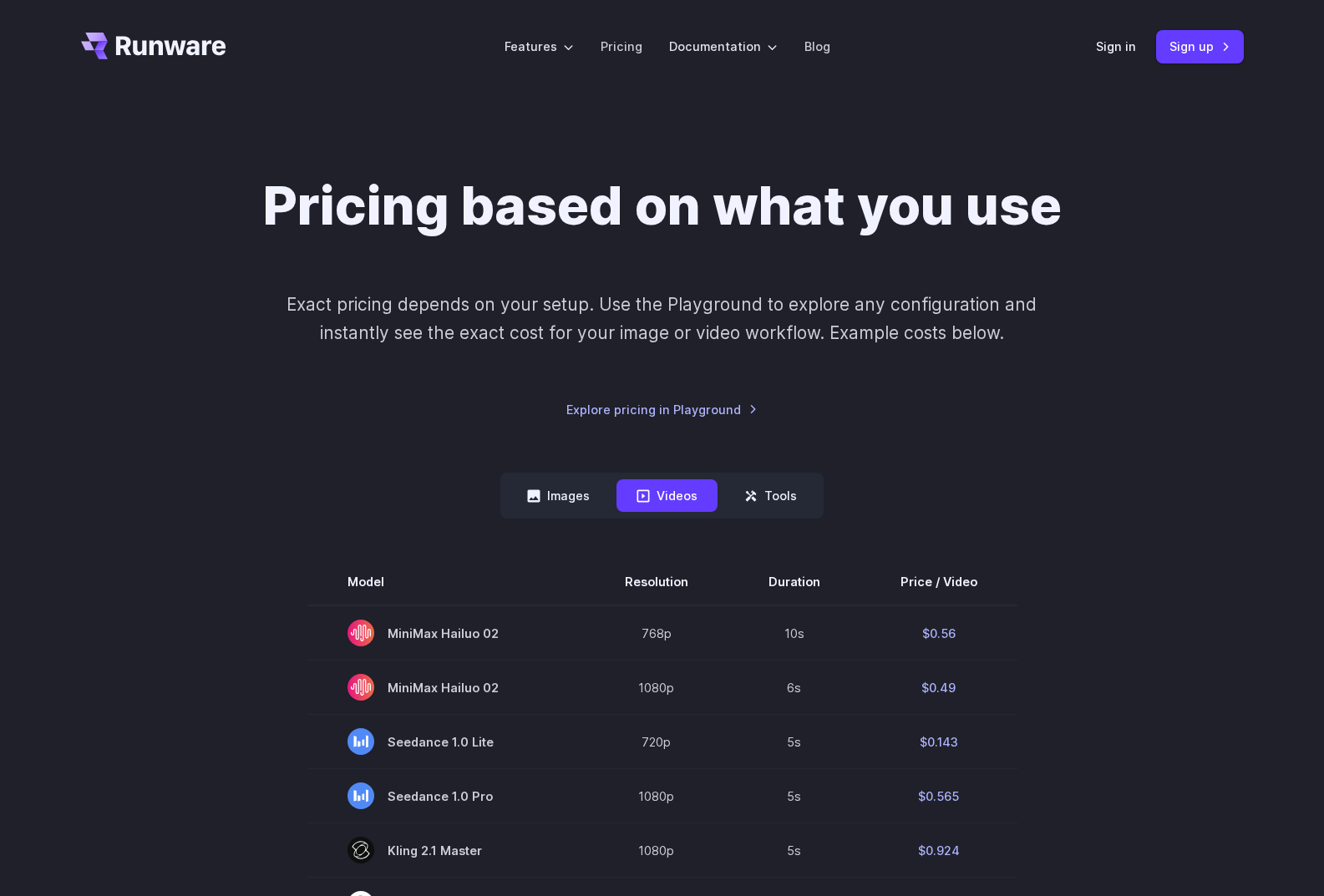
click at [170, 42] on icon "Go to /" at bounding box center [154, 46] width 145 height 27
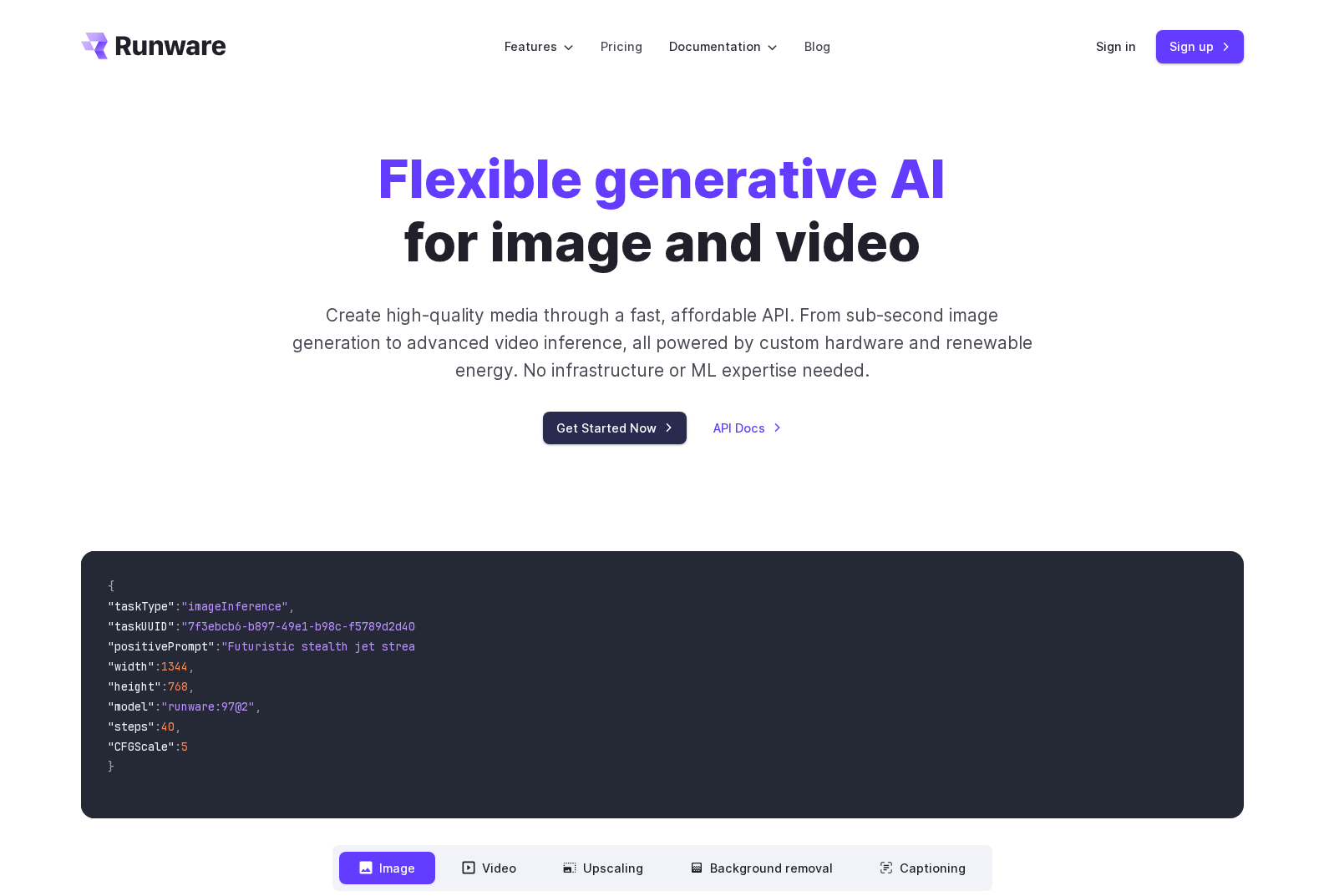
click at [617, 425] on link "Get Started Now" at bounding box center [614, 428] width 144 height 33
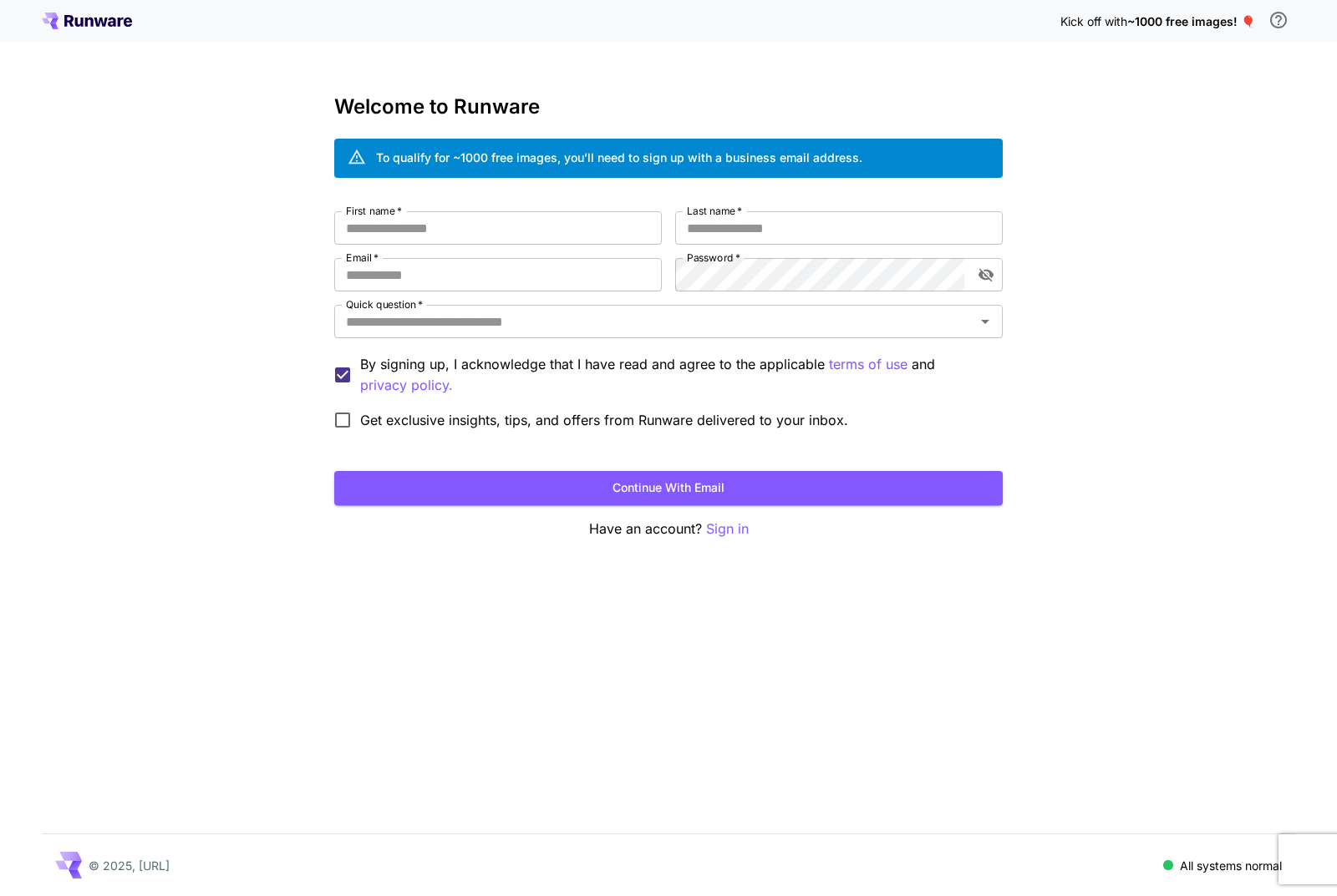
click at [78, 20] on icon at bounding box center [87, 21] width 90 height 17
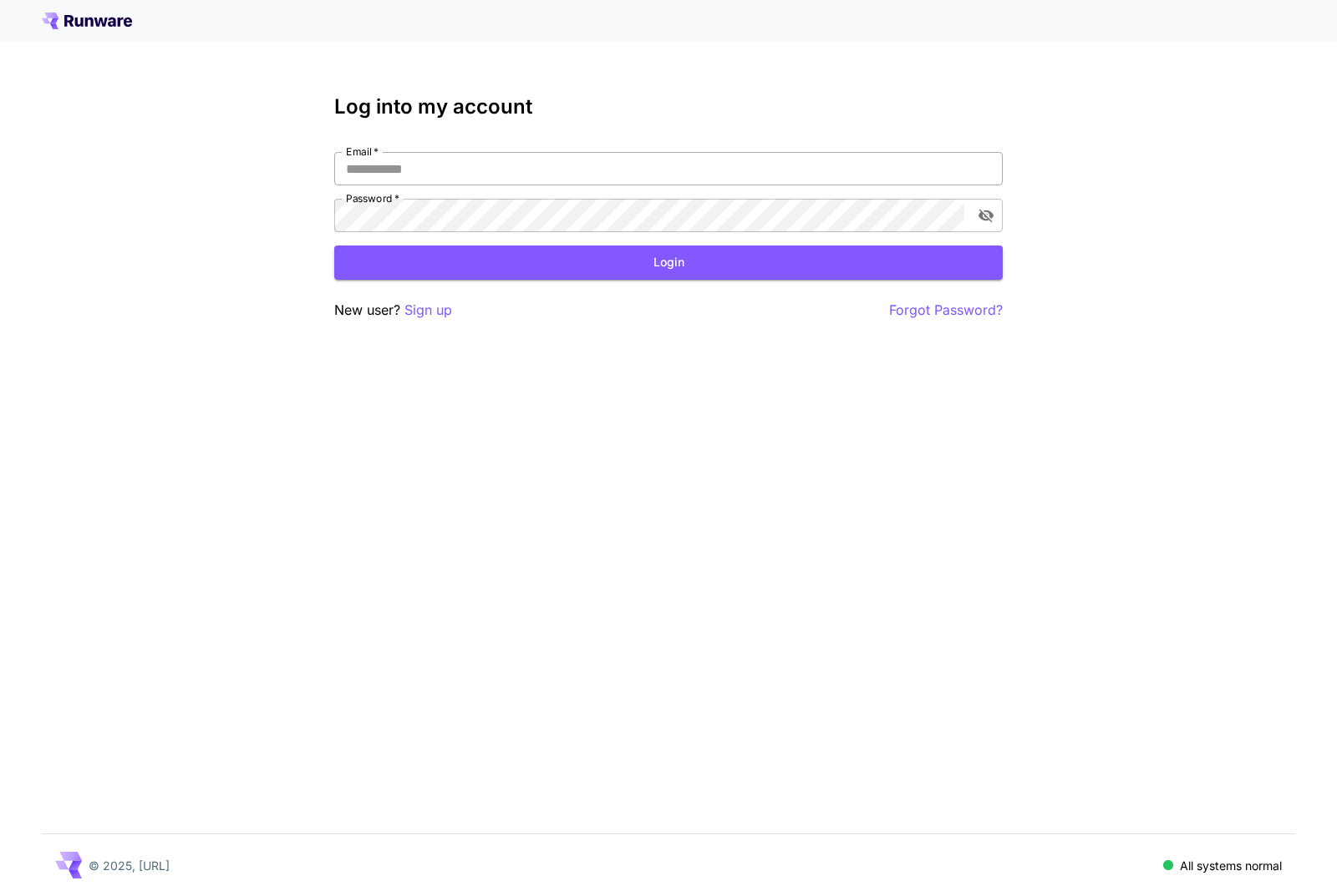
type input "**********"
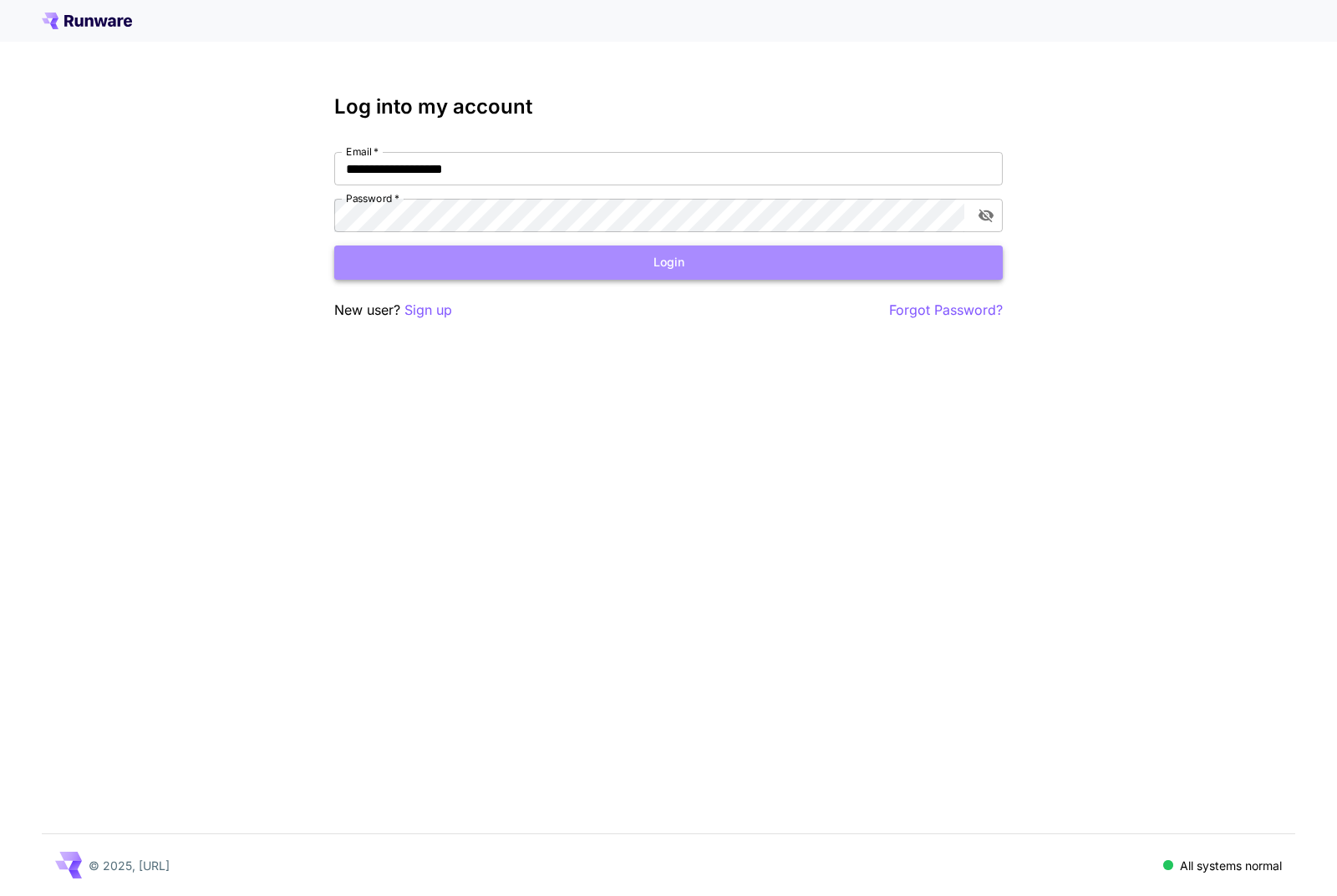
click at [437, 261] on button "Login" at bounding box center [668, 262] width 668 height 34
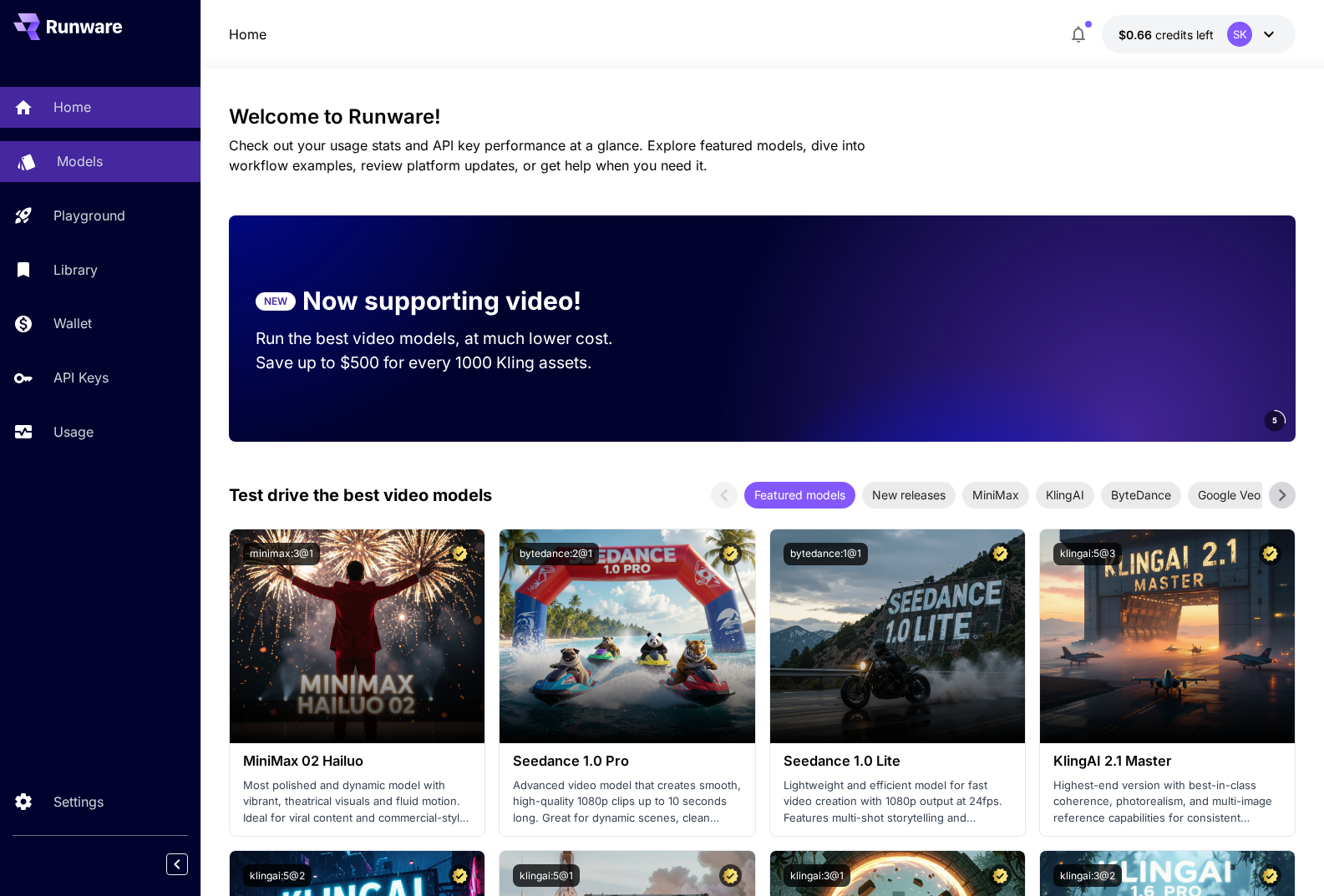
click at [82, 160] on p "Models" at bounding box center [79, 161] width 46 height 20
